Goal: Task Accomplishment & Management: Manage account settings

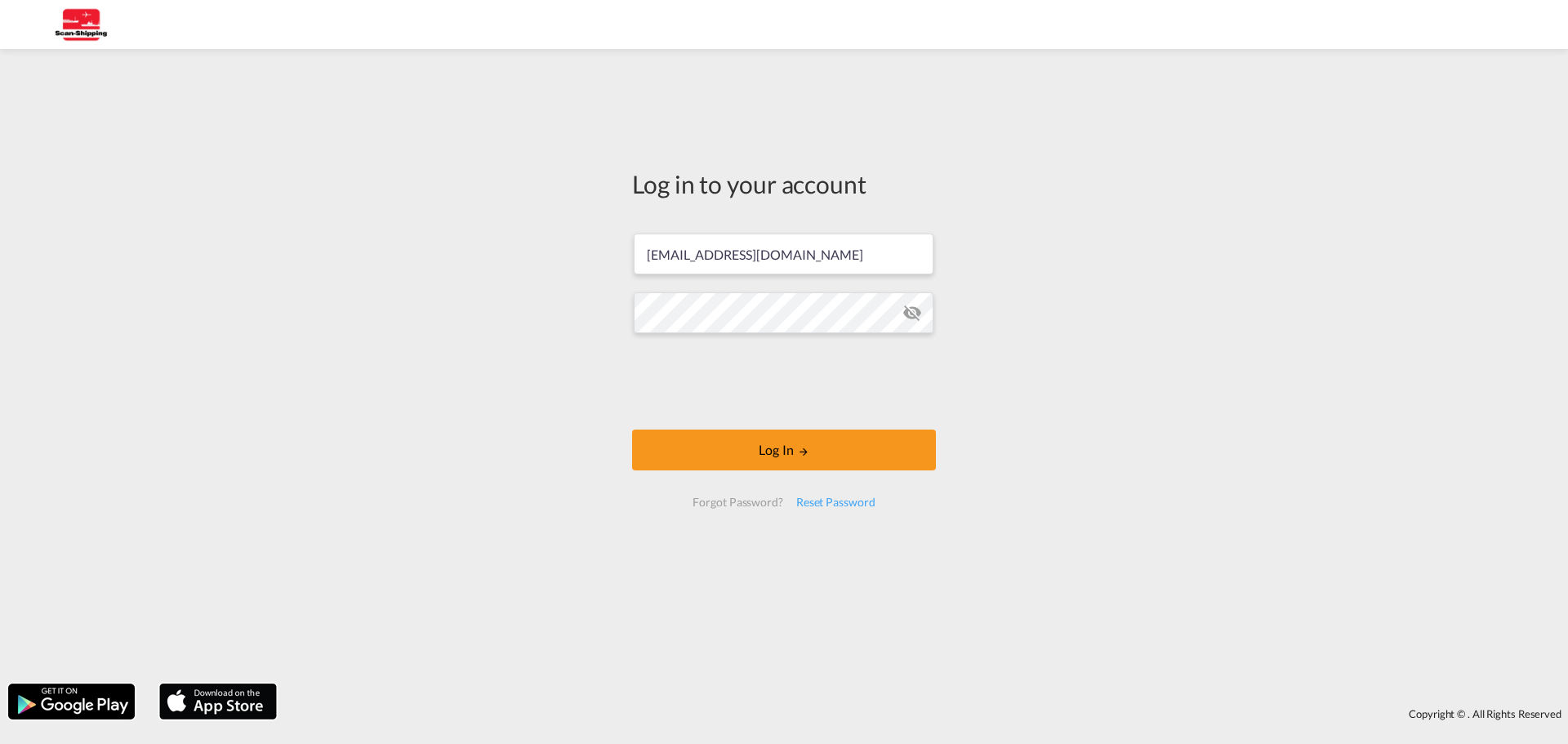
click at [912, 323] on md-input-container at bounding box center [784, 312] width 300 height 44
click at [907, 318] on md-icon "icon-eye-off" at bounding box center [912, 313] width 20 height 20
click at [415, 317] on div "Log in to your account [EMAIL_ADDRESS][DOMAIN_NAME] Log In Forgot Password? Res…" at bounding box center [784, 366] width 1568 height 618
click at [745, 450] on button "Log In" at bounding box center [784, 450] width 304 height 41
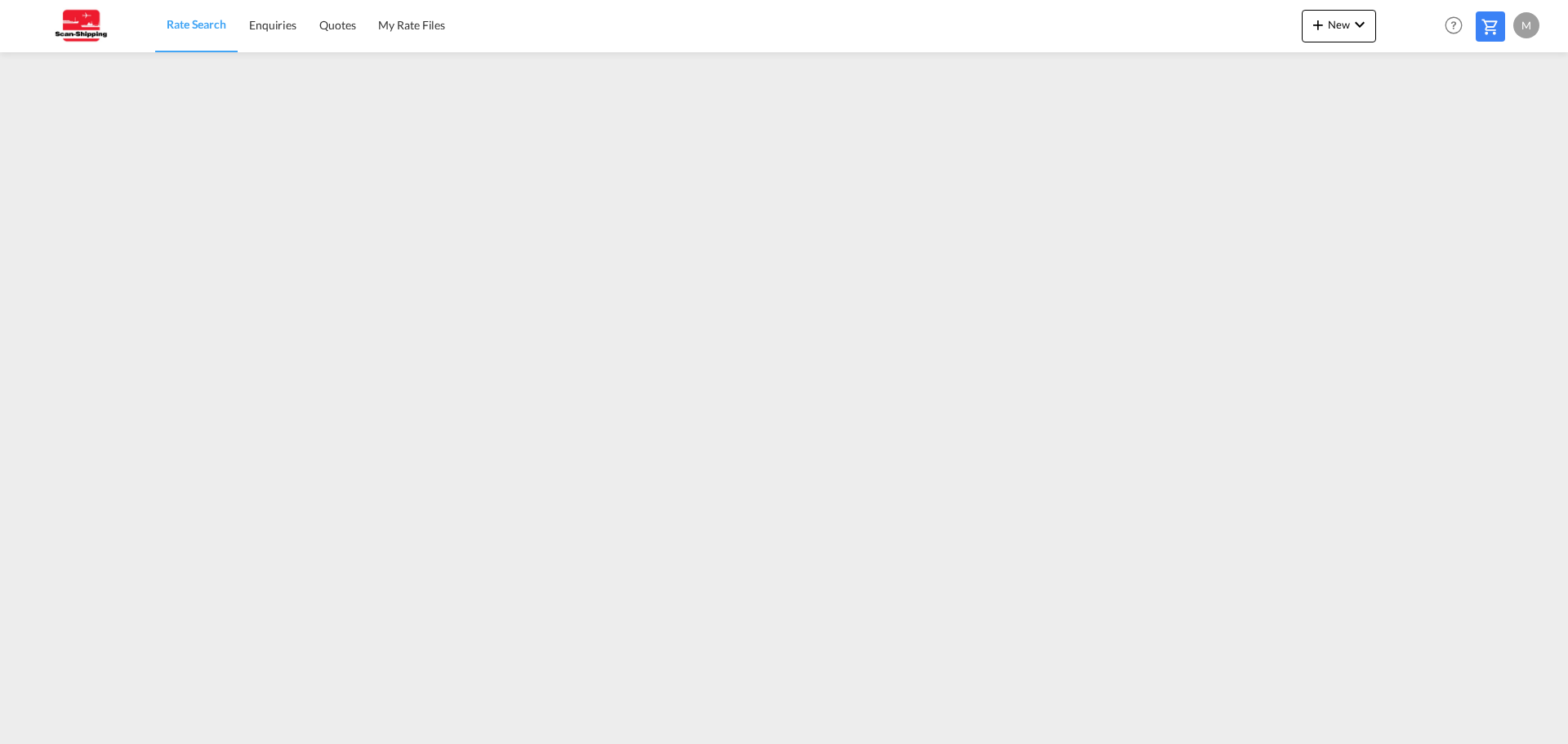
click at [1524, 27] on div "M" at bounding box center [1526, 25] width 26 height 26
click at [1485, 73] on button "My Profile" at bounding box center [1507, 72] width 107 height 33
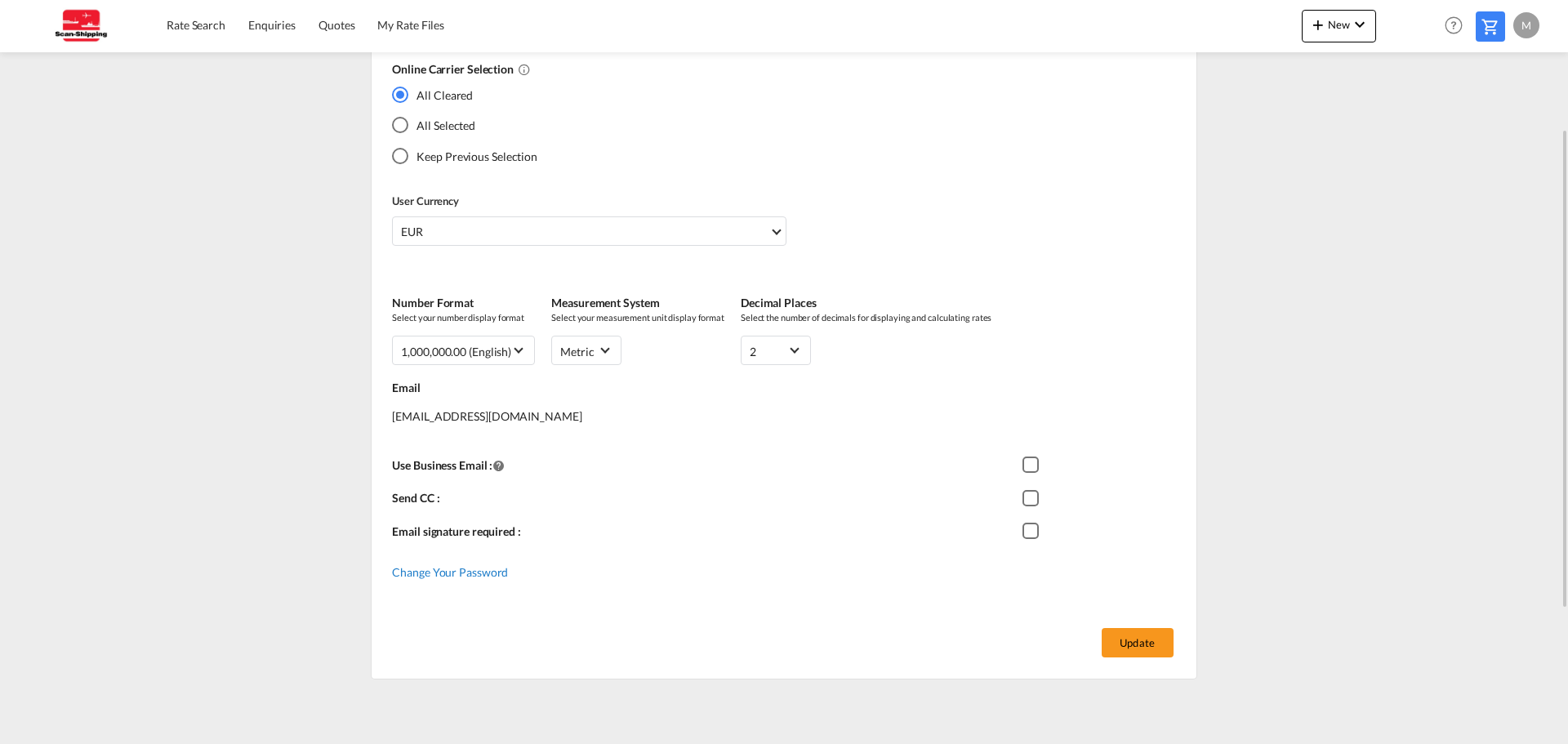
scroll to position [327, 0]
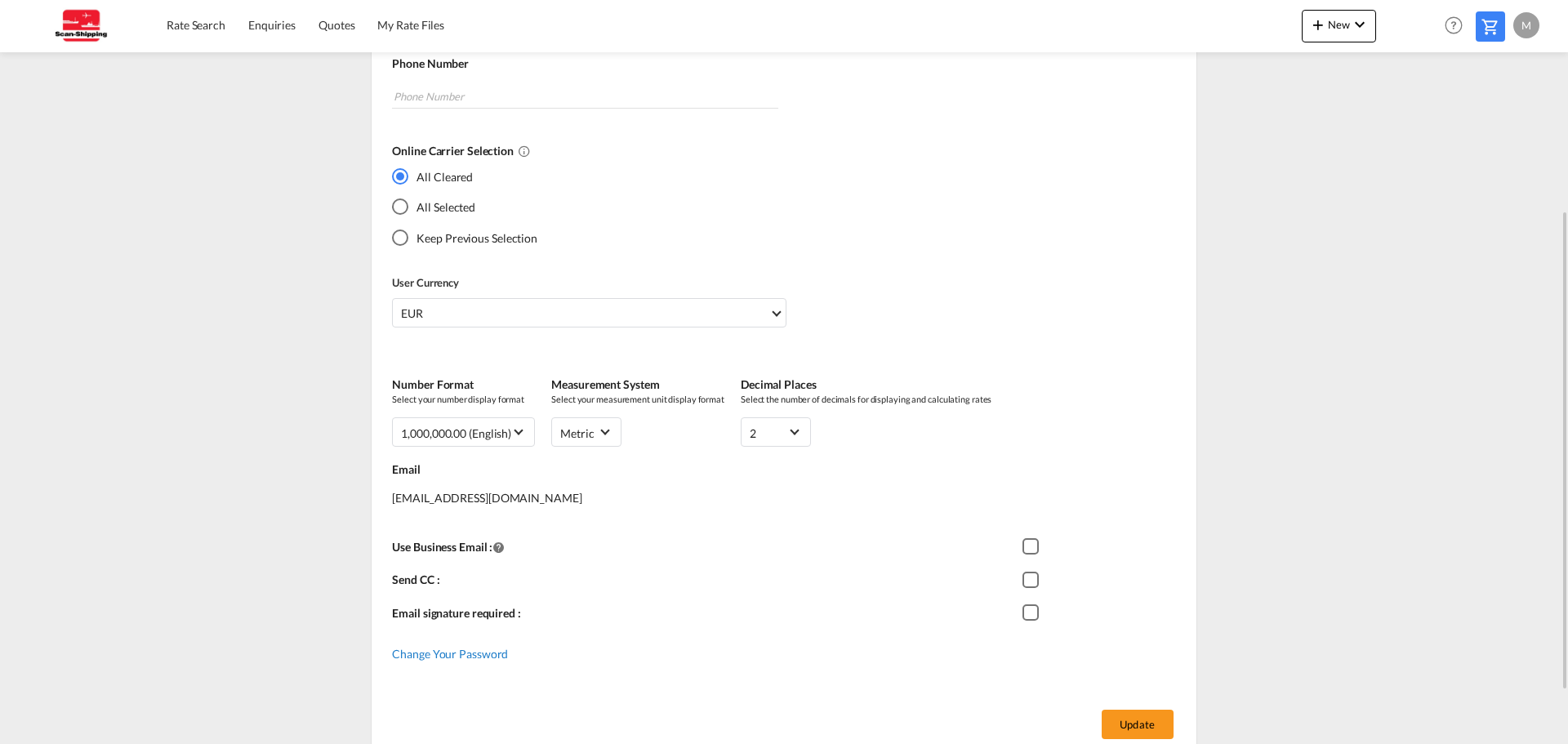
click at [483, 661] on div "Change Your Password" at bounding box center [785, 647] width 787 height 28
click at [425, 654] on span "Change Your Password" at bounding box center [449, 653] width 116 height 14
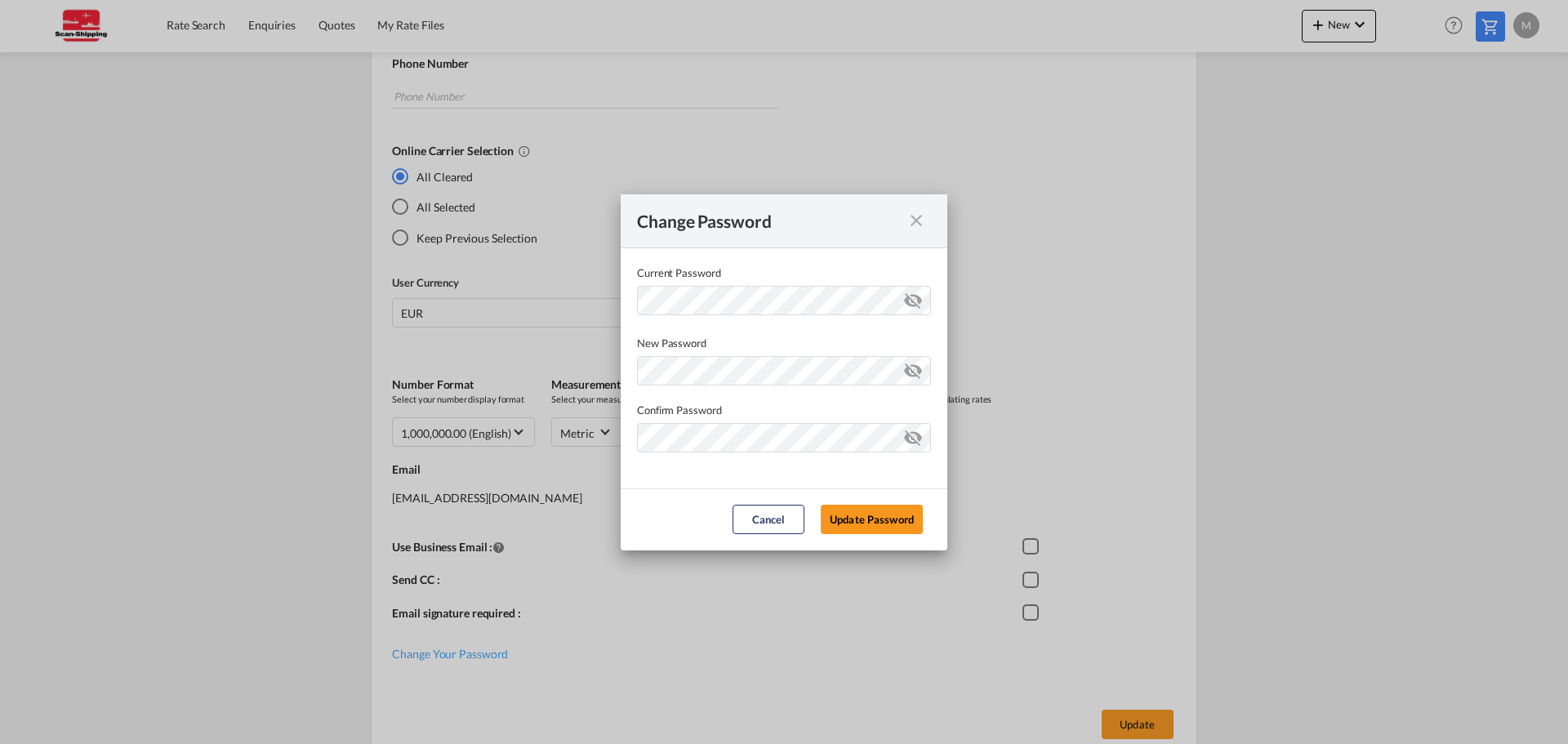
click at [833, 315] on md-input-container "Current Password ..." at bounding box center [783, 311] width 294 height 49
click at [916, 306] on md-icon "icon-eye-off" at bounding box center [913, 298] width 20 height 20
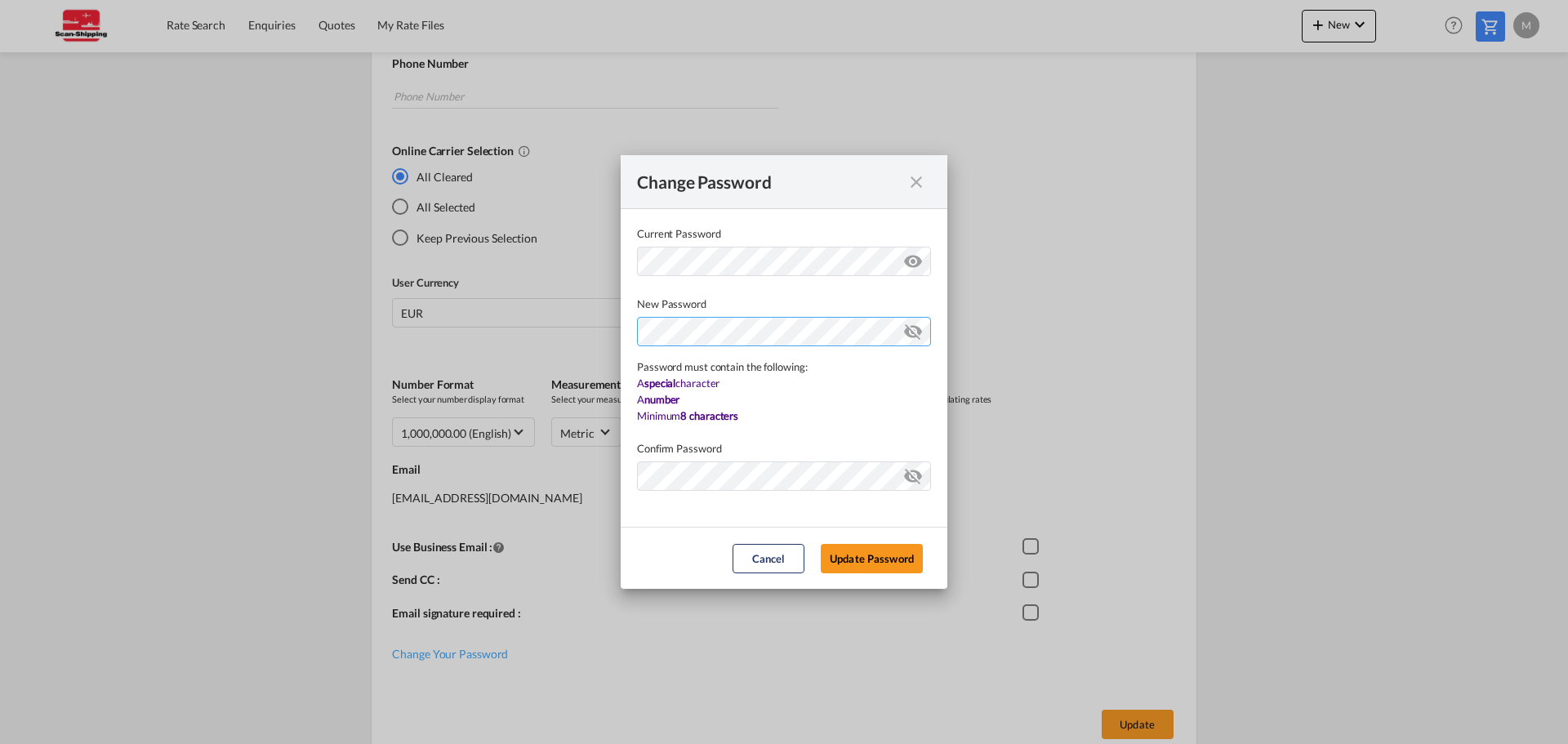
click at [799, 372] on div "Password must contain the following: A special character A number Minimum 8 cha…" at bounding box center [783, 368] width 294 height 112
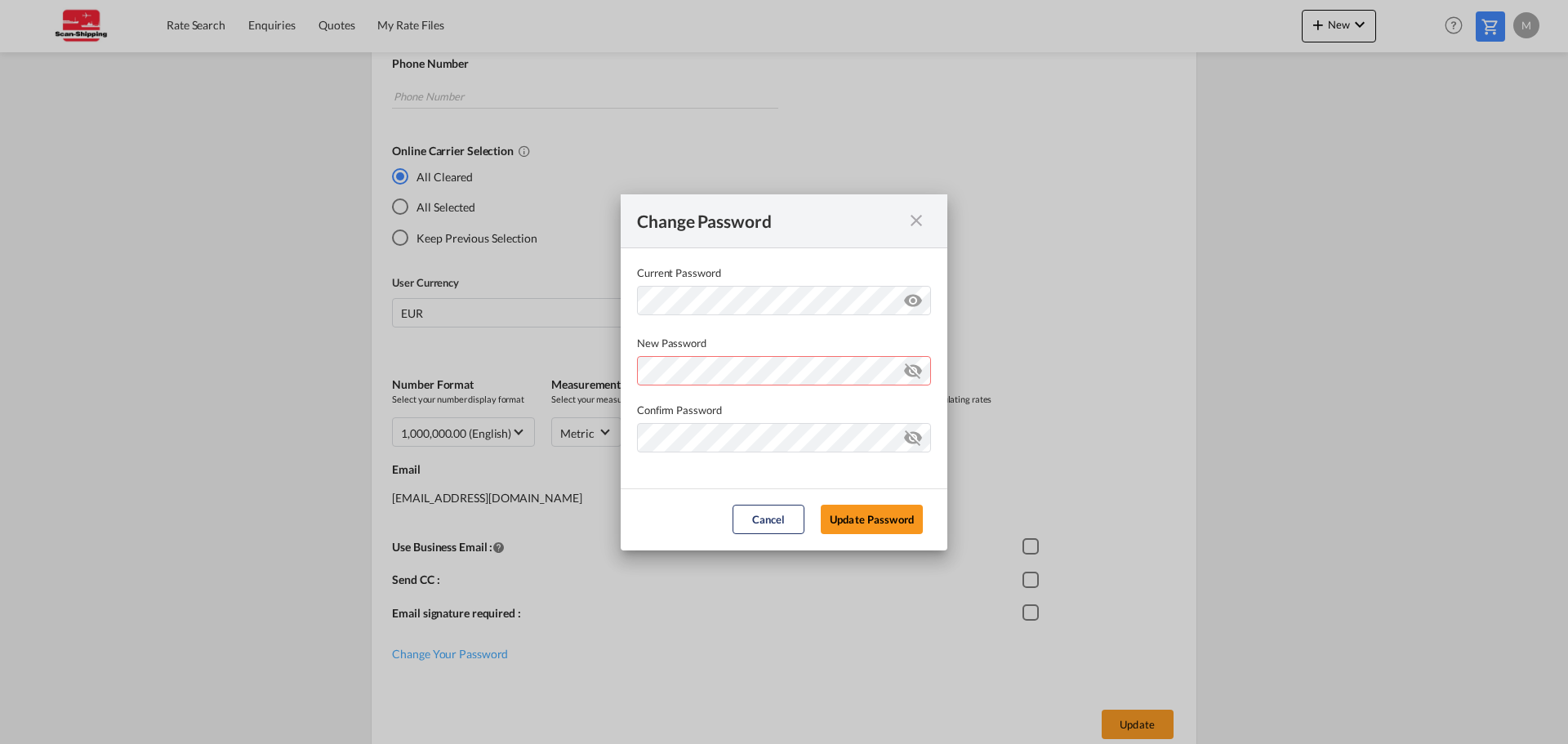
click at [909, 336] on div "New Password Password must contain the following: A special character A number …" at bounding box center [783, 361] width 294 height 51
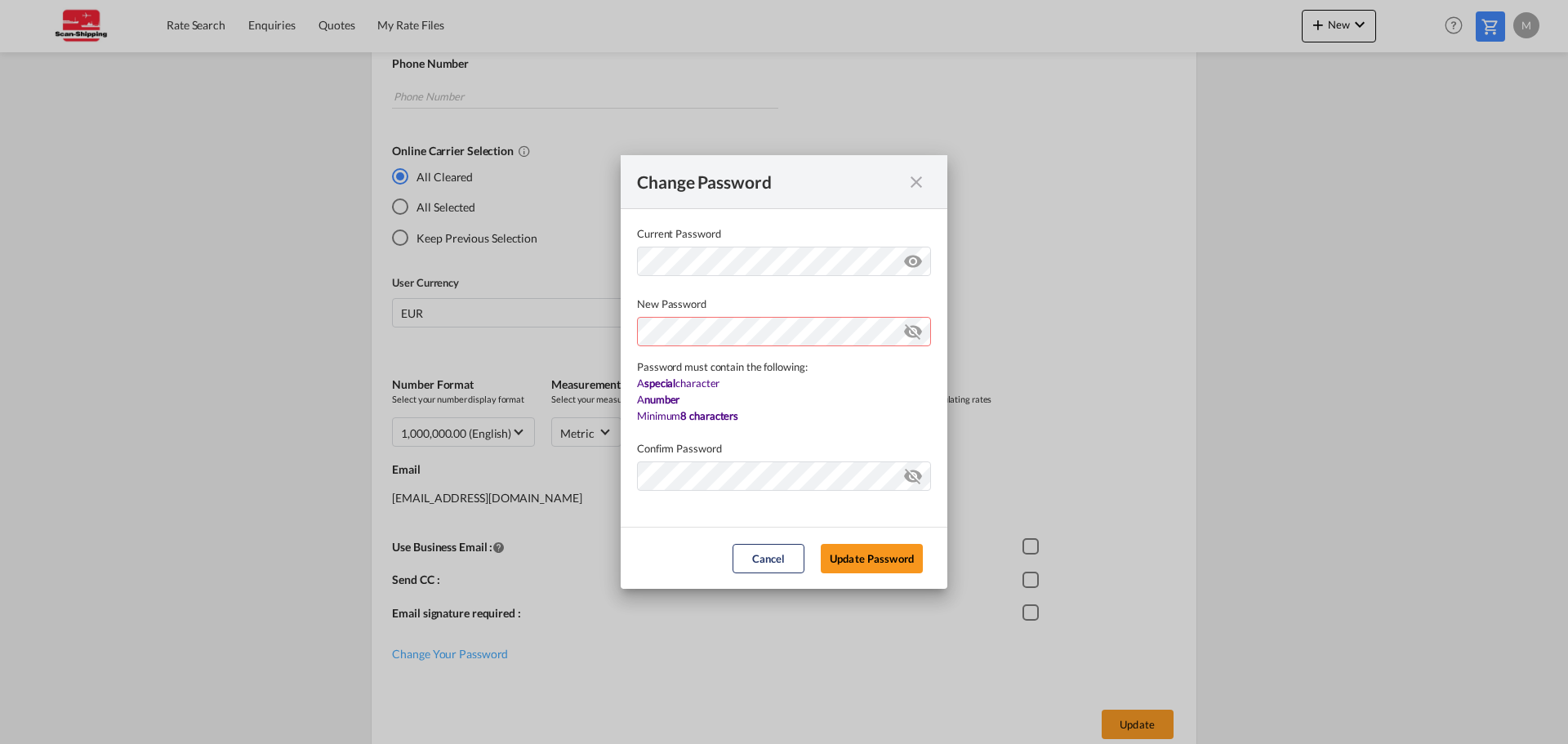
click at [780, 379] on div "Password must contain the following: A special character A number Minimum 8 cha…" at bounding box center [783, 368] width 294 height 112
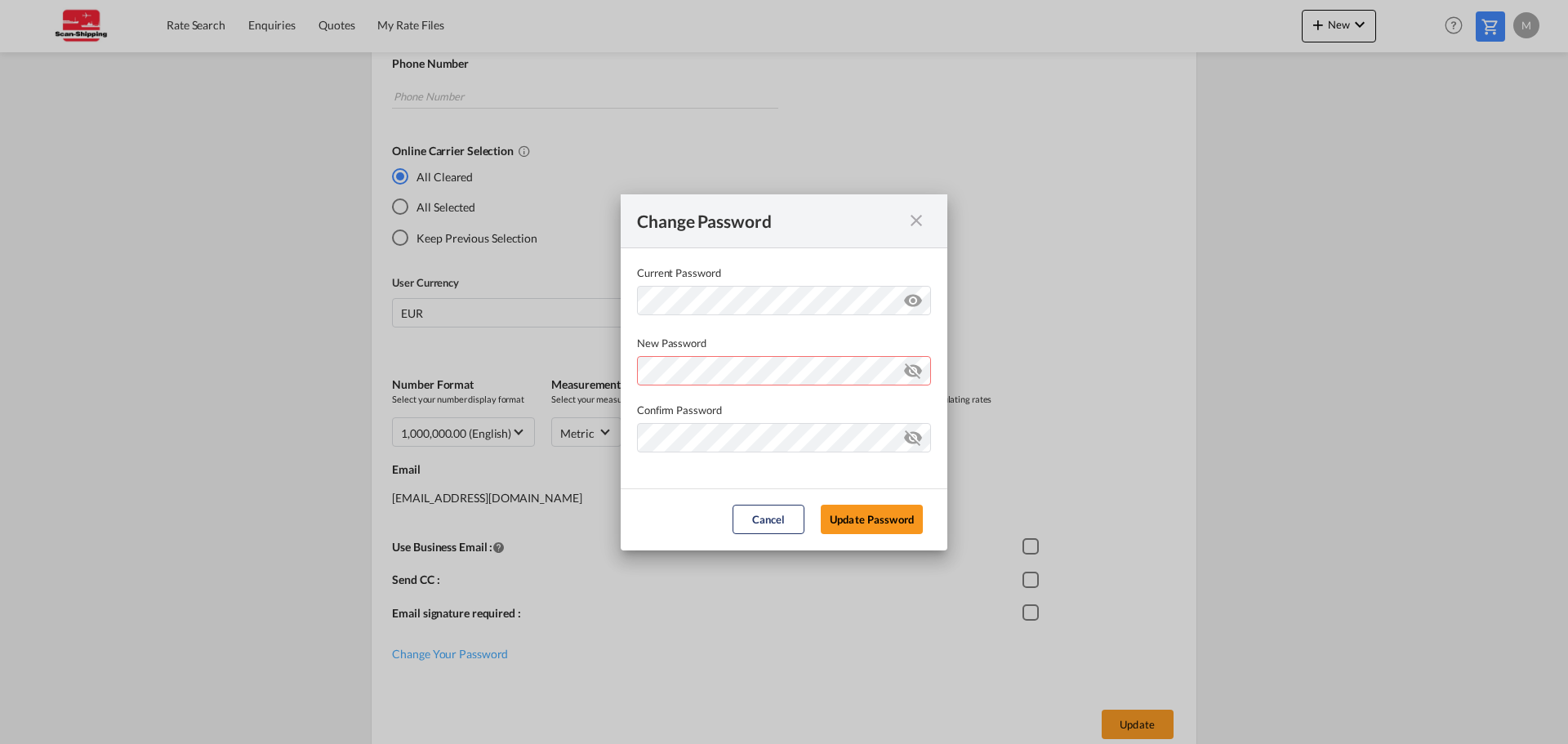
click at [904, 328] on md-dialog-content "Current Password New Password Password must contain the following: A special ch…" at bounding box center [783, 369] width 327 height 240
click at [857, 369] on div "Password must contain the following: A special character A number Minimum 8 cha…" at bounding box center [783, 369] width 294 height 35
click at [905, 334] on md-dialog-content "Current Password New Password Password must contain the following: A special ch…" at bounding box center [783, 369] width 327 height 240
click at [873, 526] on button "Update Password" at bounding box center [871, 519] width 102 height 29
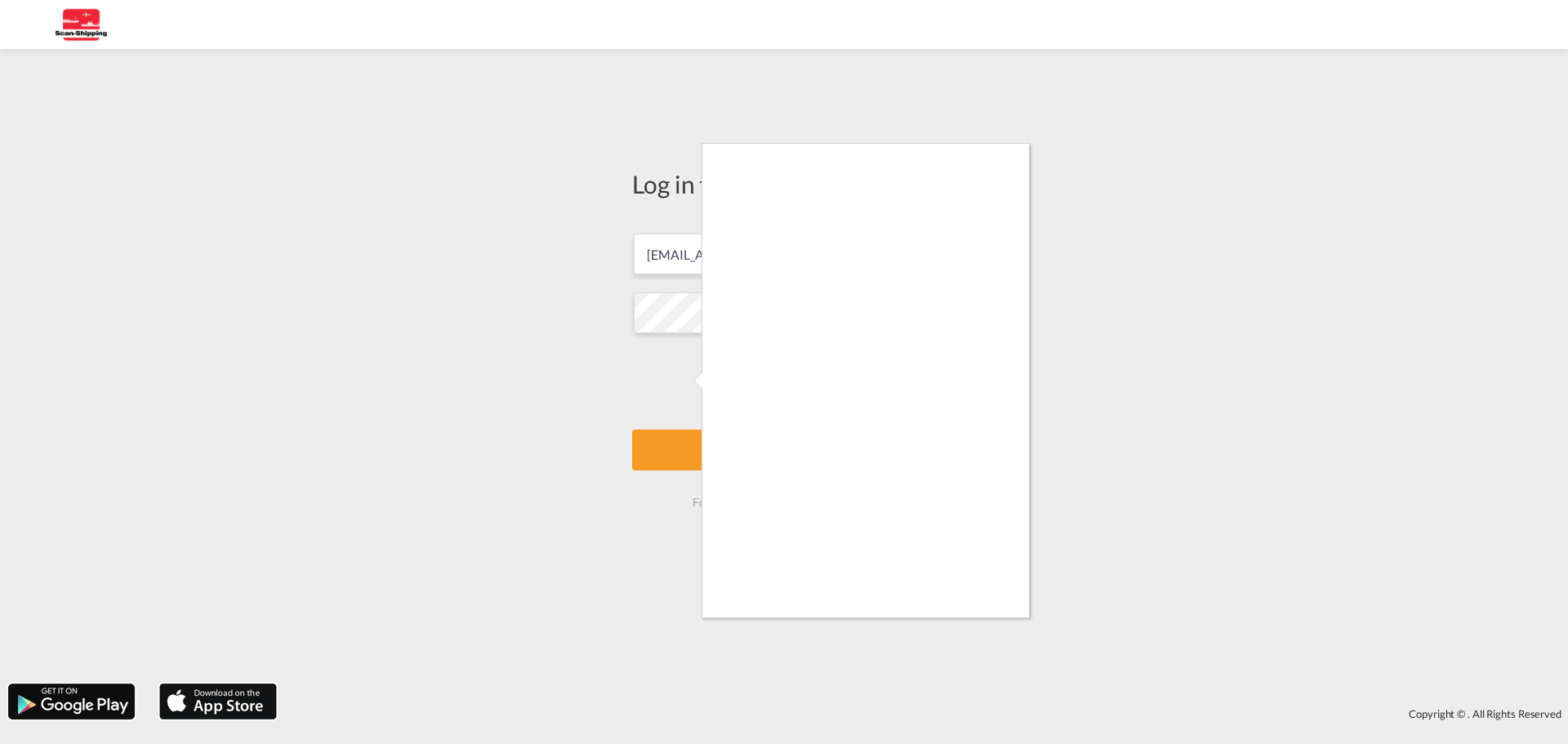
drag, startPoint x: 1188, startPoint y: 298, endPoint x: 1169, endPoint y: 307, distance: 21.0
click at [1187, 299] on div at bounding box center [784, 372] width 1568 height 744
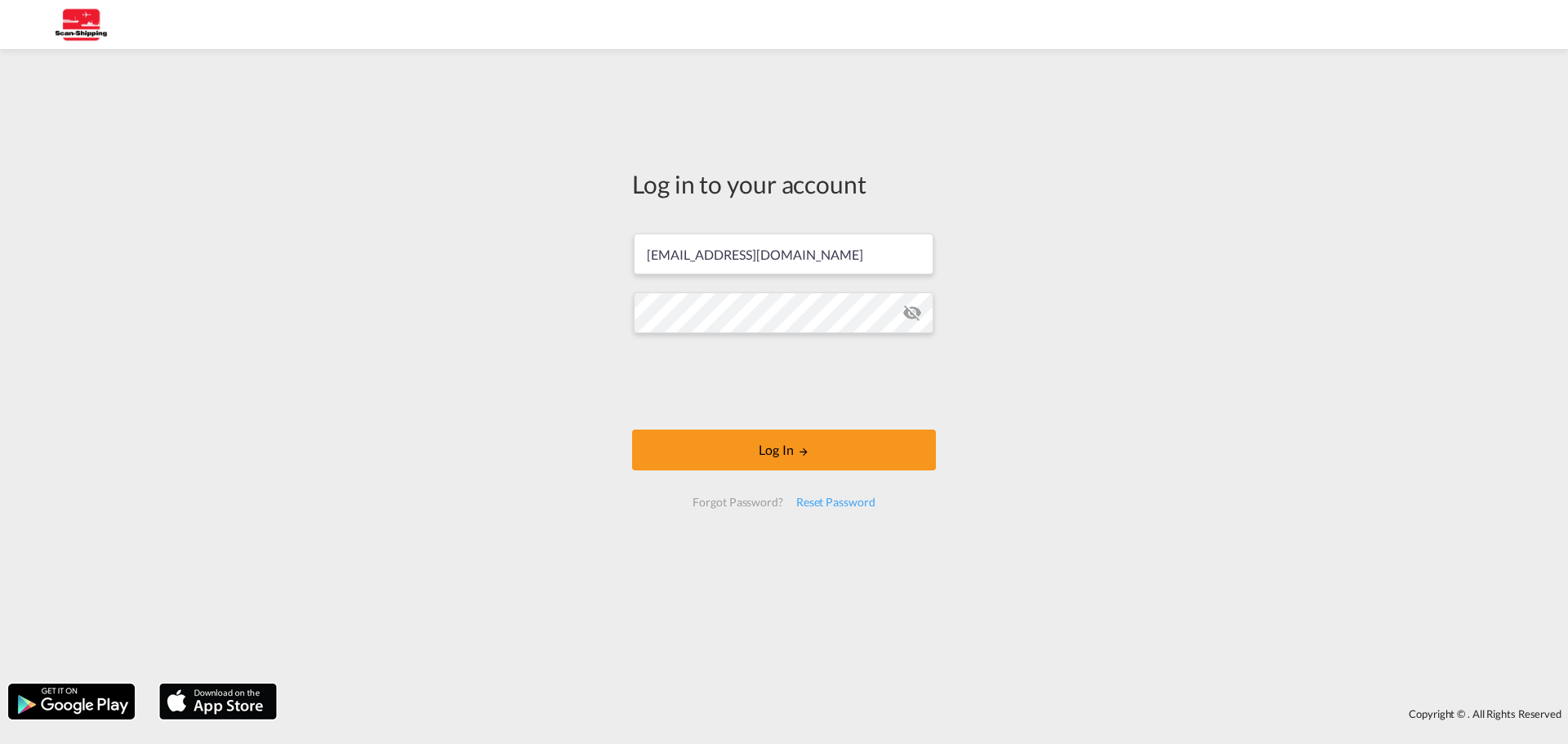
click at [903, 316] on md-icon "icon-eye-off" at bounding box center [912, 313] width 20 height 20
click at [494, 295] on div "Log in to your account [EMAIL_ADDRESS][DOMAIN_NAME] Log In Forgot Password? Res…" at bounding box center [784, 366] width 1568 height 618
click at [772, 456] on button "Log In" at bounding box center [784, 450] width 304 height 41
